Goal: Information Seeking & Learning: Stay updated

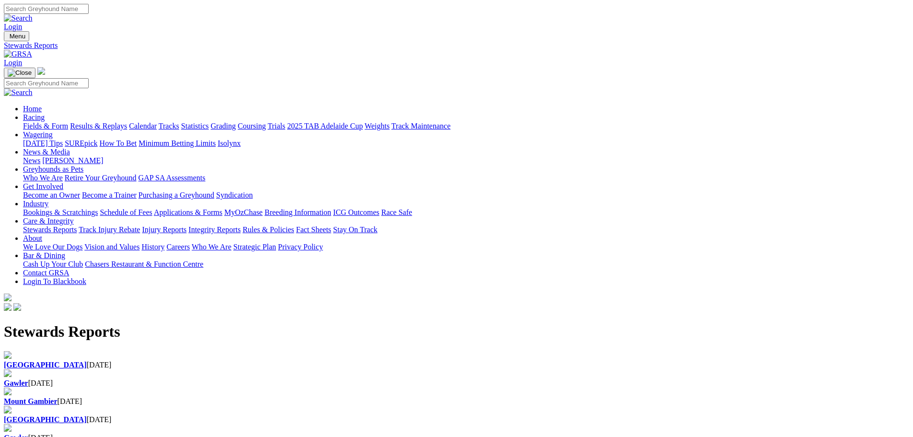
click at [555, 405] on div "[GEOGRAPHIC_DATA] [DATE]" at bounding box center [456, 414] width 905 height 18
click at [555, 405] on div "Angle Park 14 Aug 2025" at bounding box center [456, 414] width 905 height 18
click at [58, 397] on b "Mount Gambier" at bounding box center [31, 401] width 54 height 8
click at [321, 379] on div "Gawler [DATE]" at bounding box center [456, 383] width 905 height 9
